Goal: Transaction & Acquisition: Purchase product/service

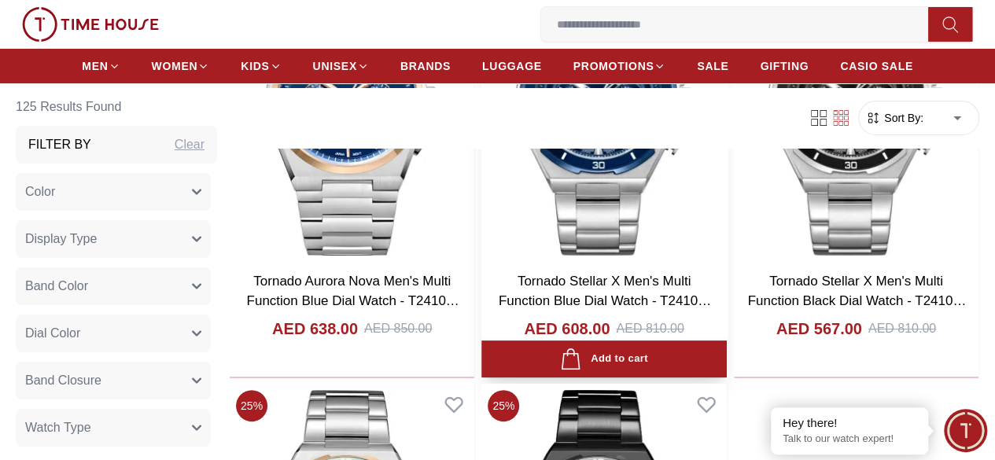
scroll to position [3009, 0]
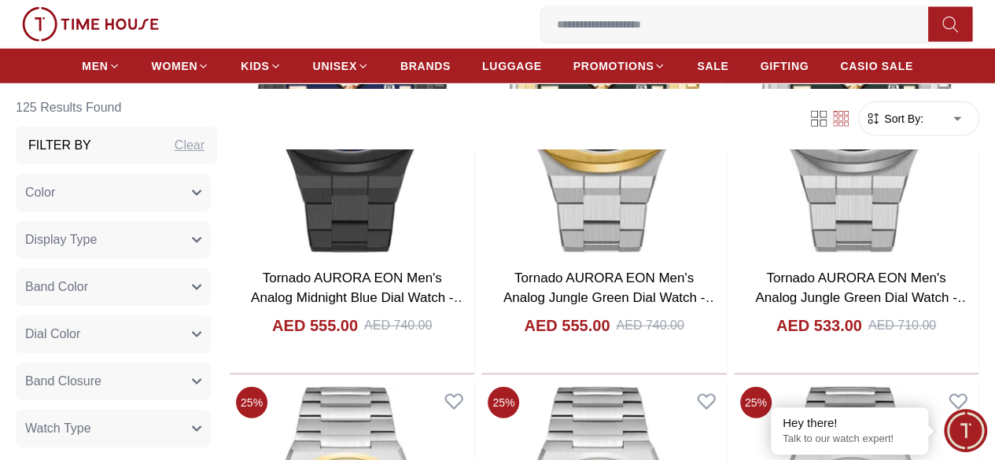
scroll to position [2038, 0]
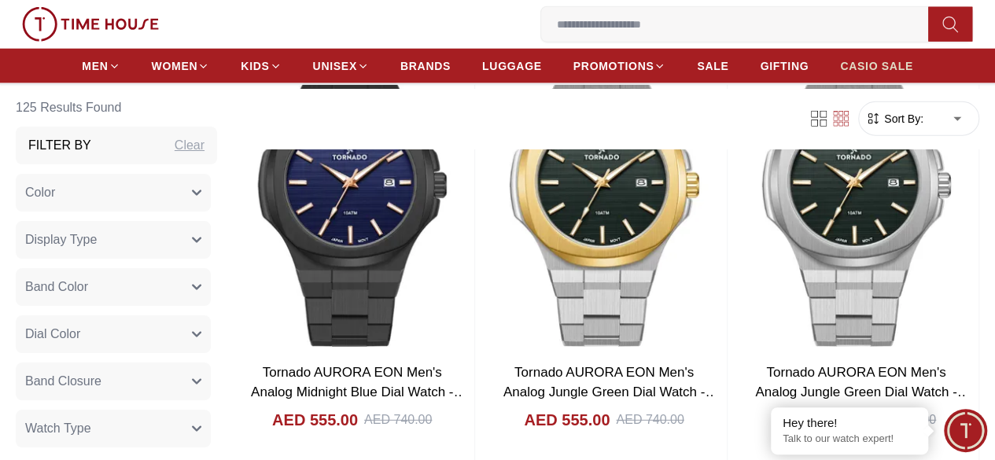
click at [878, 62] on span "CASIO SALE" at bounding box center [876, 66] width 73 height 16
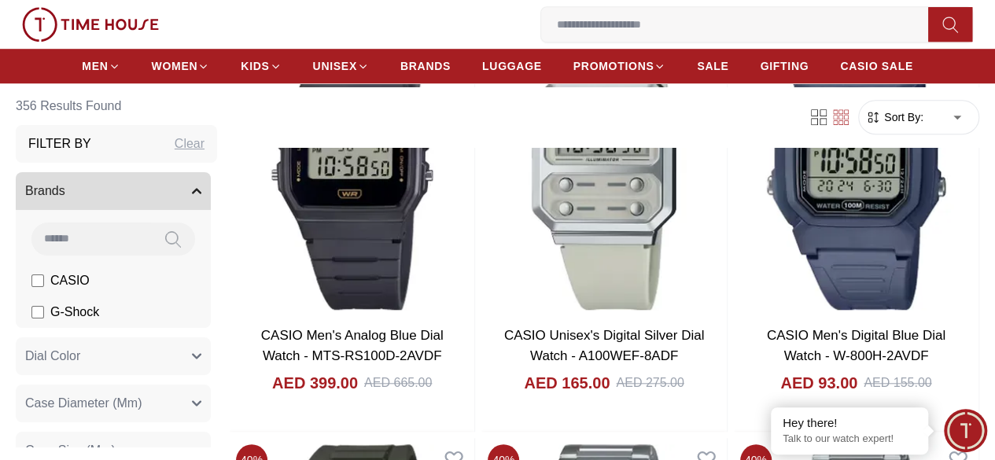
scroll to position [552, 0]
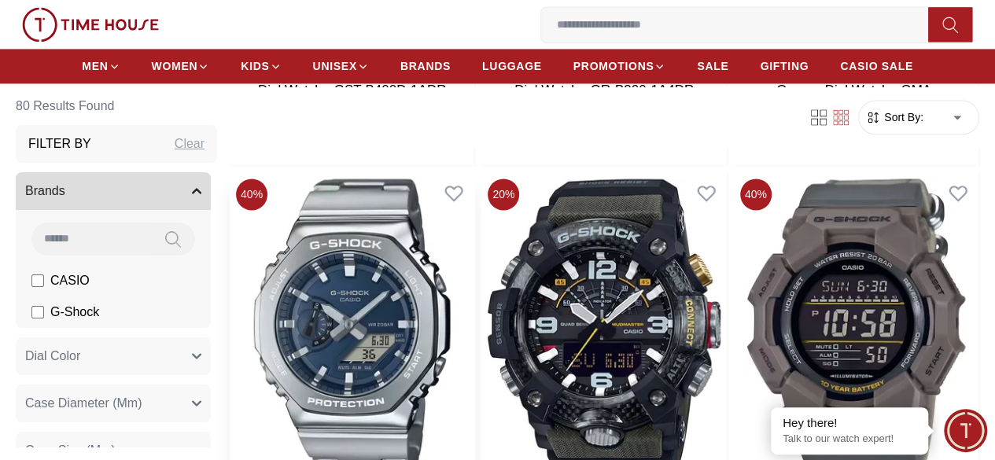
scroll to position [1247, 0]
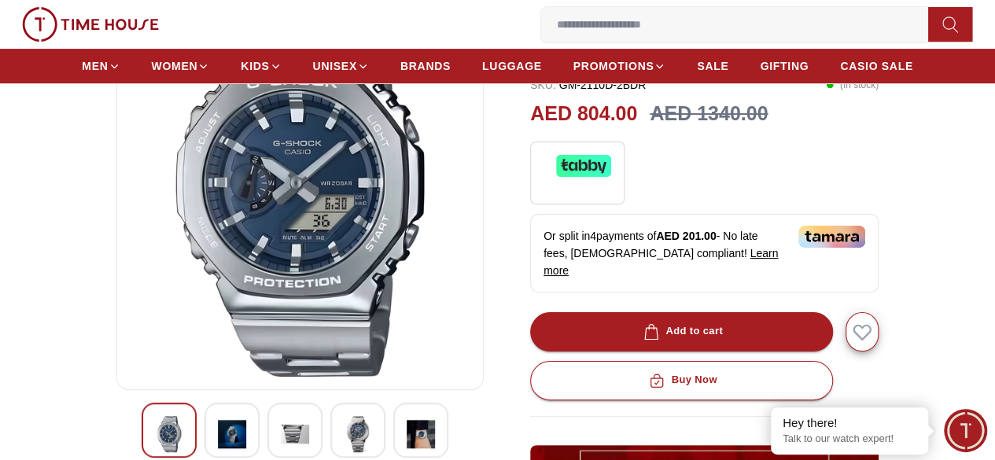
scroll to position [374, 0]
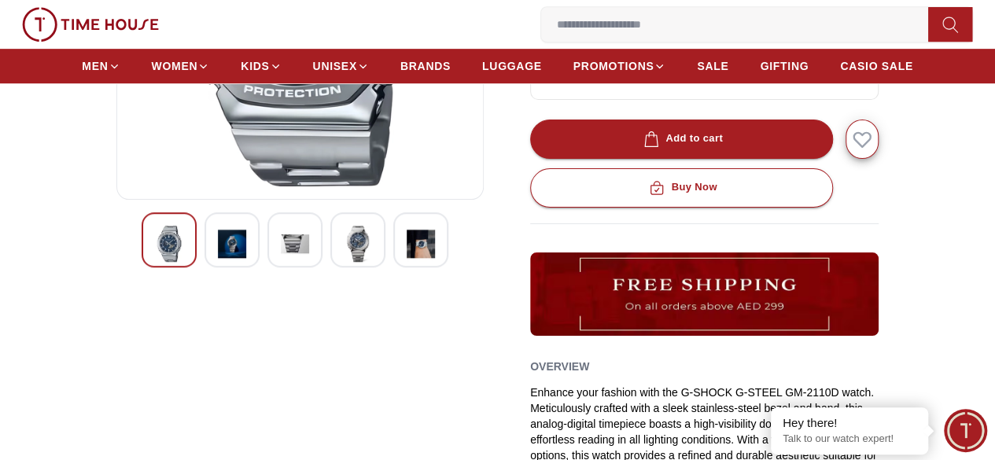
click at [218, 252] on img at bounding box center [232, 244] width 28 height 36
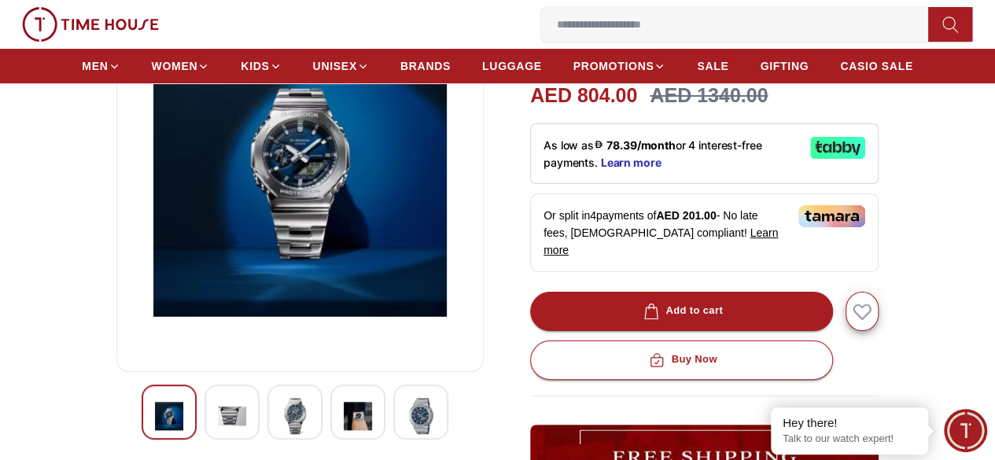
scroll to position [201, 0]
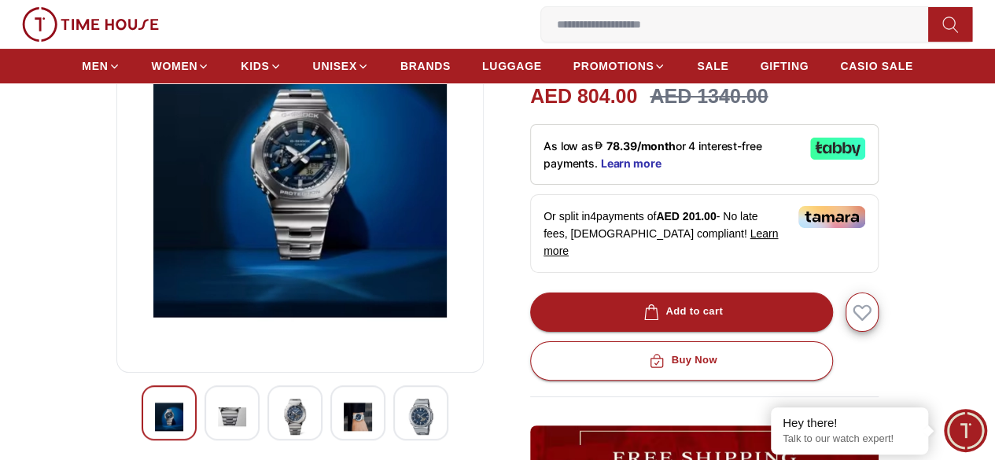
click at [218, 427] on img at bounding box center [232, 417] width 28 height 36
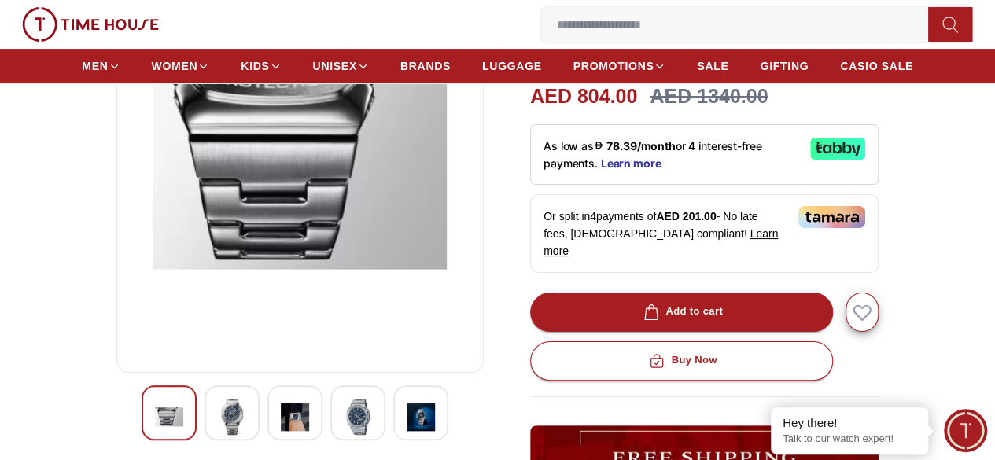
click at [281, 435] on img at bounding box center [295, 417] width 28 height 36
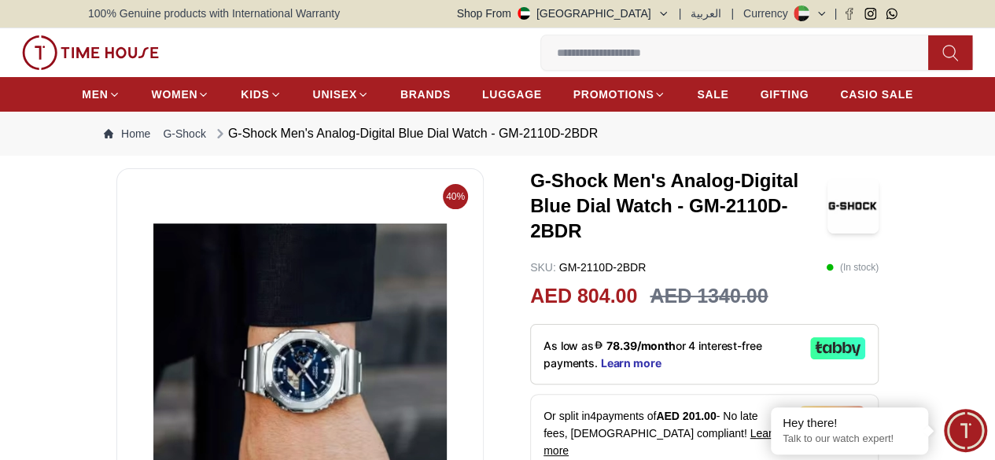
scroll to position [0, 0]
